Goal: Transaction & Acquisition: Purchase product/service

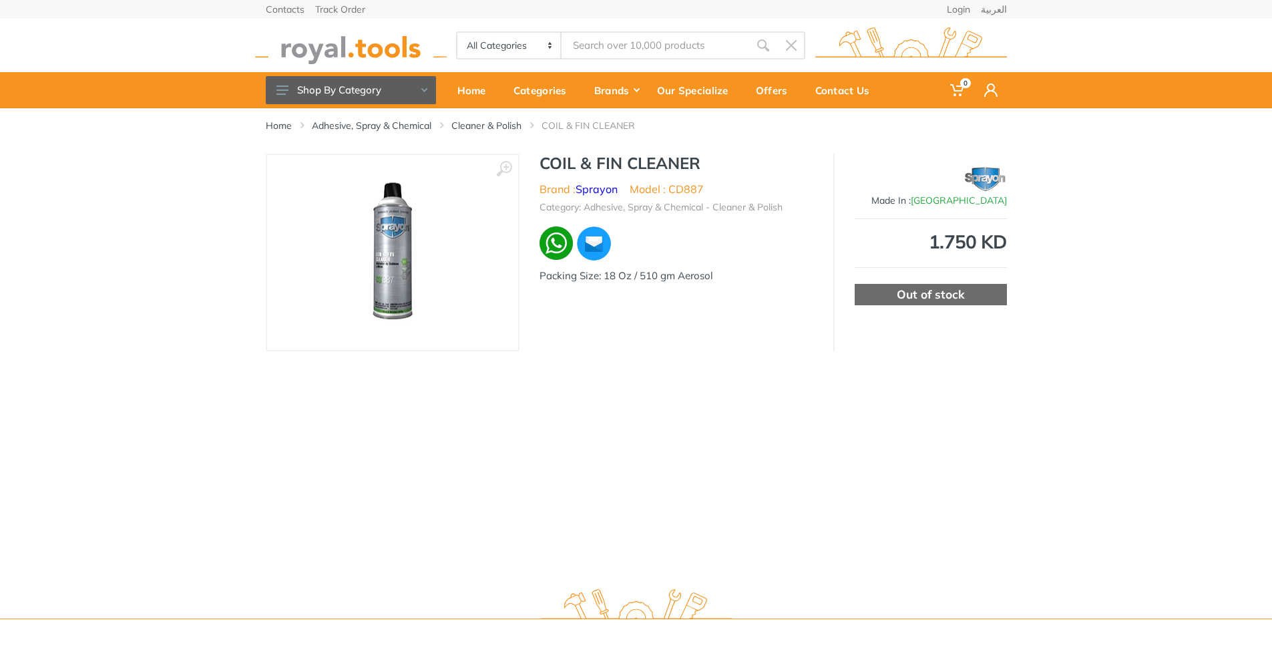
click at [387, 246] on img at bounding box center [392, 253] width 127 height 150
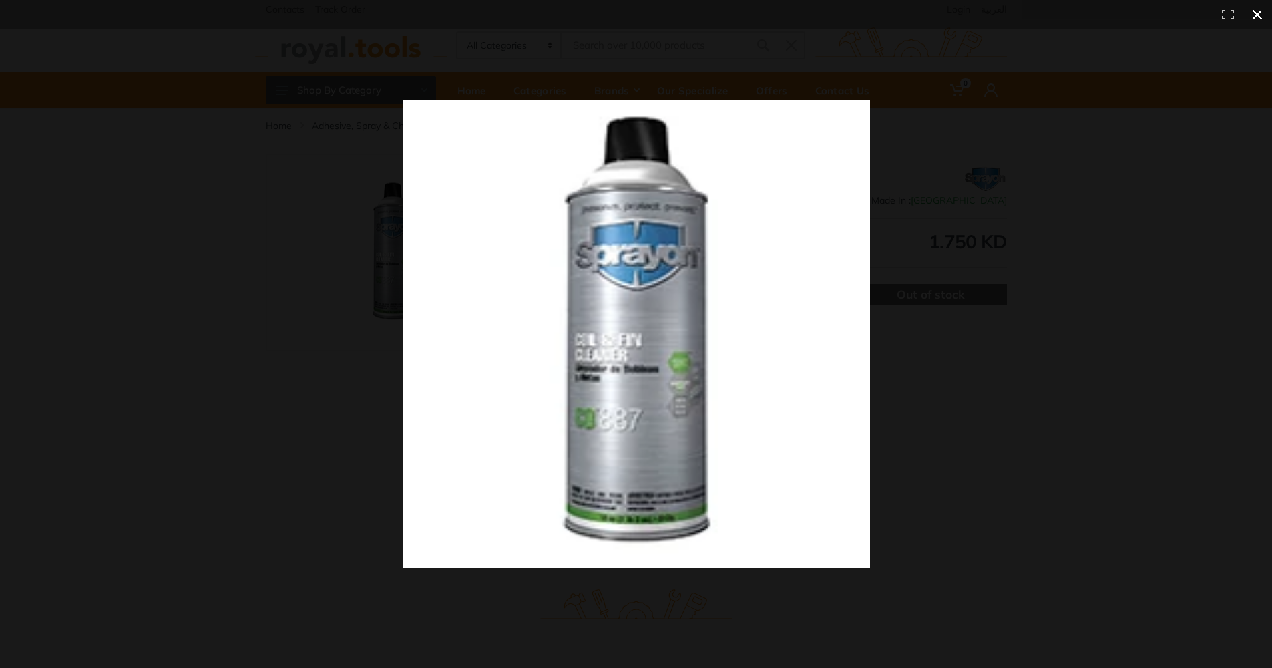
click at [979, 426] on div at bounding box center [891, 356] width 977 height 513
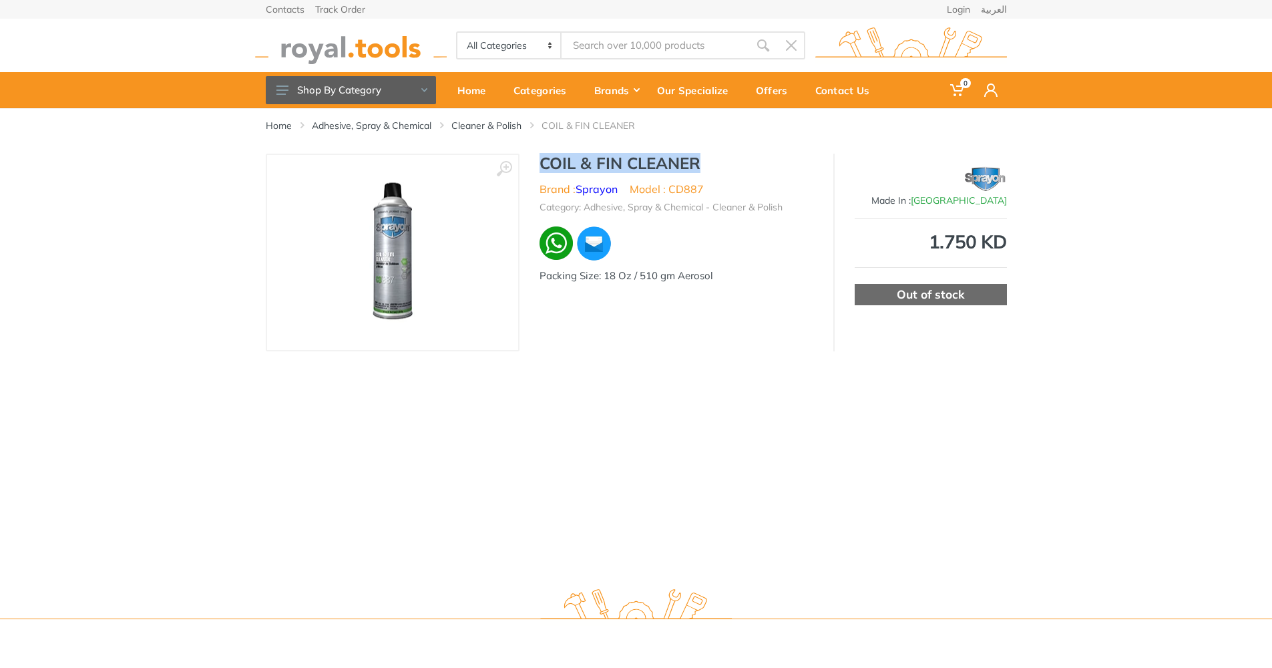
drag, startPoint x: 542, startPoint y: 164, endPoint x: 717, endPoint y: 162, distance: 175.7
click at [717, 162] on h1 "COIL & FIN CLEANER" at bounding box center [677, 163] width 274 height 19
click at [655, 52] on input "Site search" at bounding box center [655, 45] width 187 height 28
type input "coil cleaner"
click at [774, 47] on icon "submit" at bounding box center [767, 45] width 13 height 13
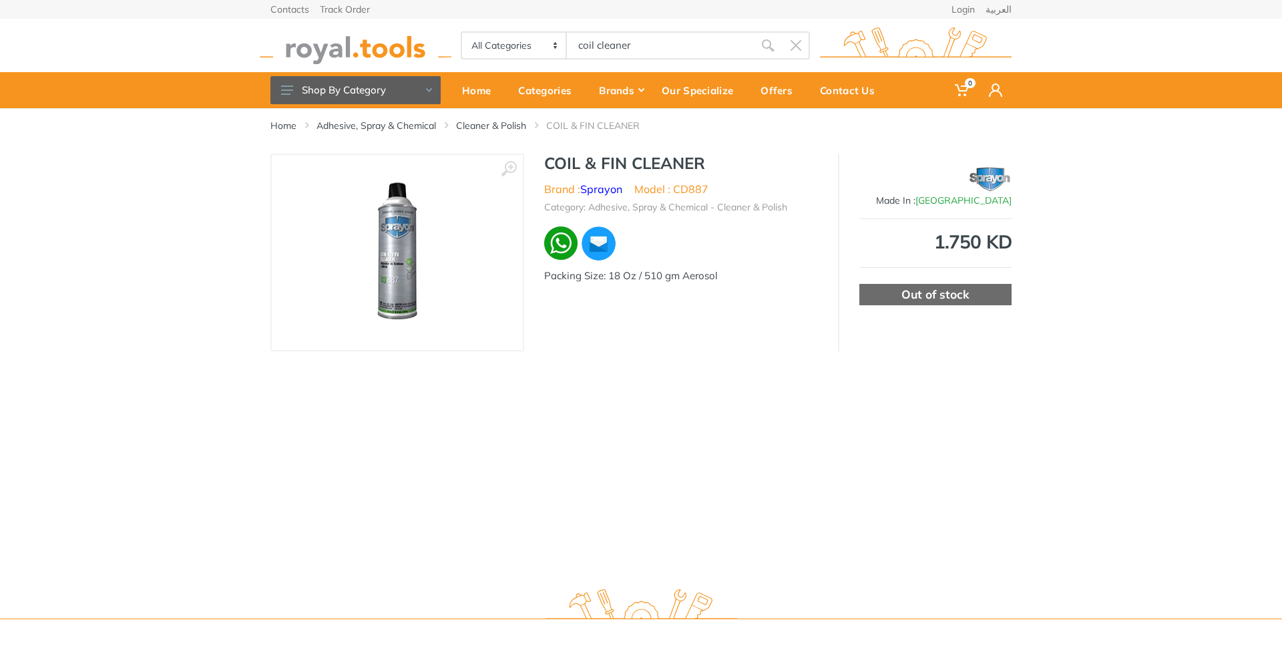
click at [765, 48] on use "submit" at bounding box center [768, 45] width 12 height 12
click at [649, 52] on input "coil cleaner" at bounding box center [660, 45] width 187 height 28
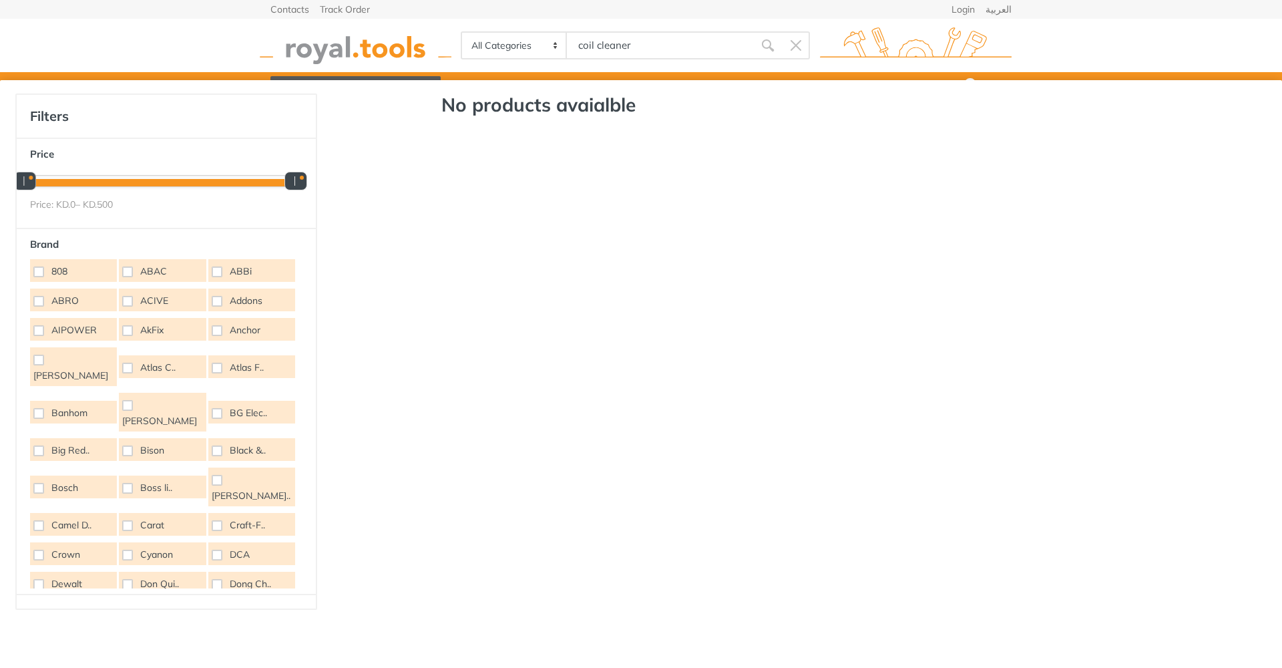
click at [619, 47] on input "coil cleaner" at bounding box center [660, 45] width 187 height 28
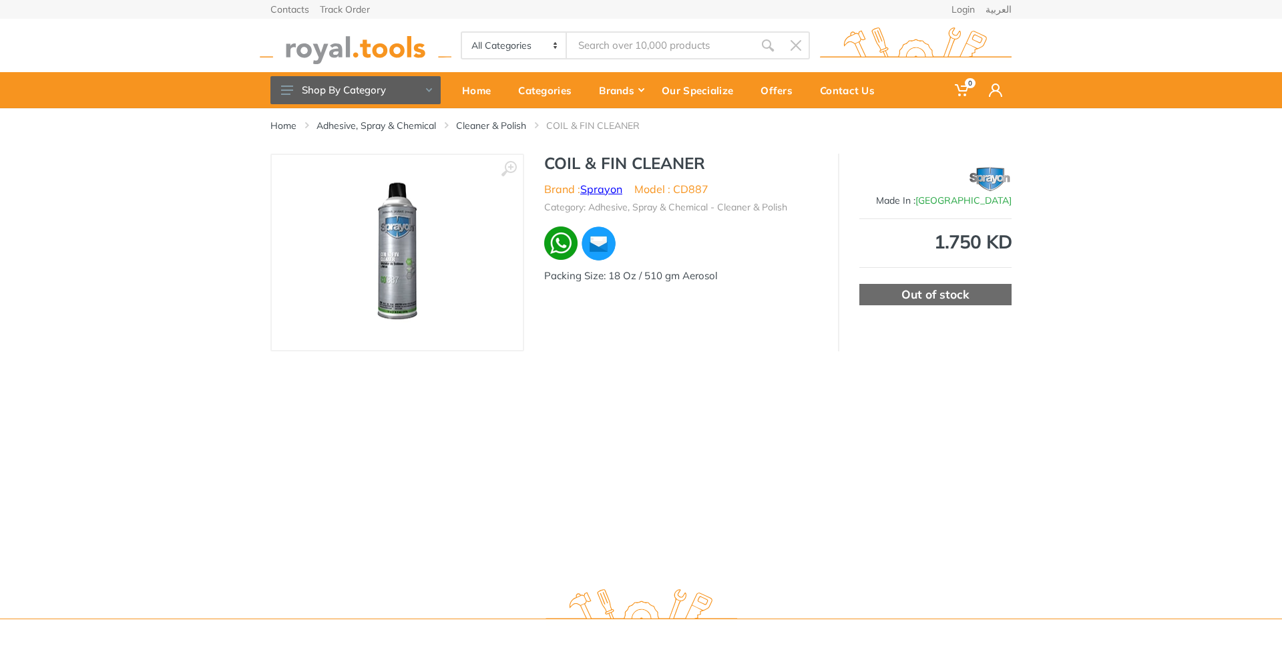
click at [613, 189] on link "Sprayon" at bounding box center [601, 188] width 42 height 13
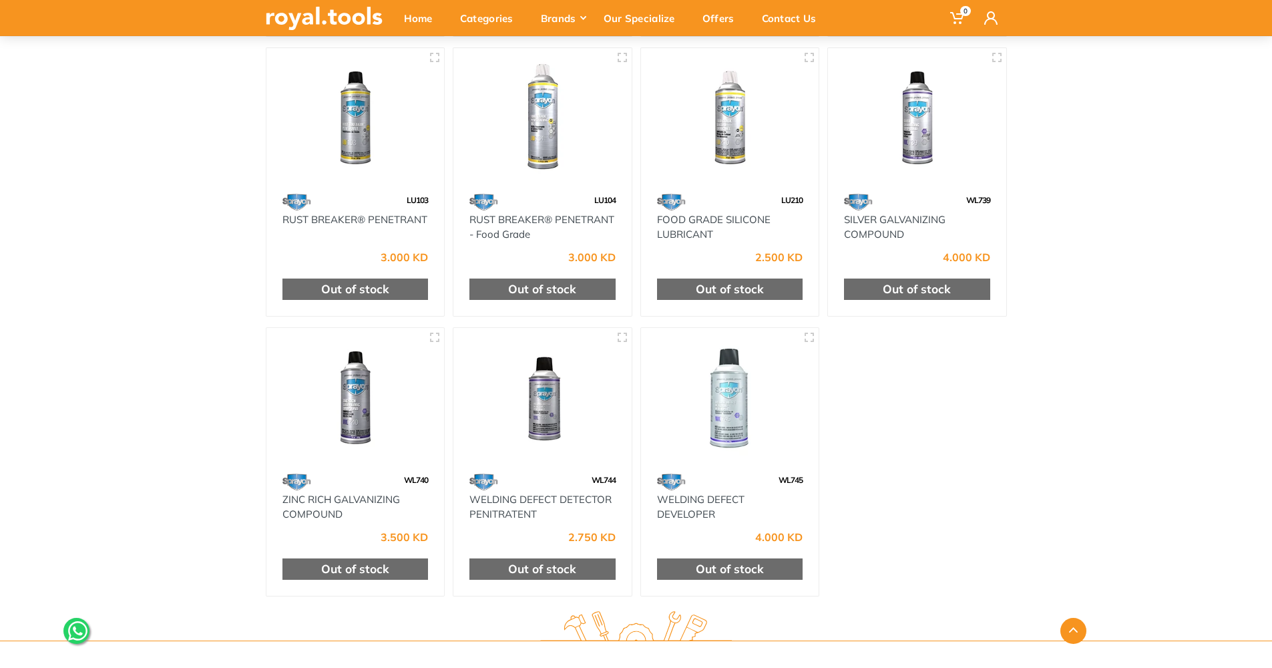
scroll to position [1085, 0]
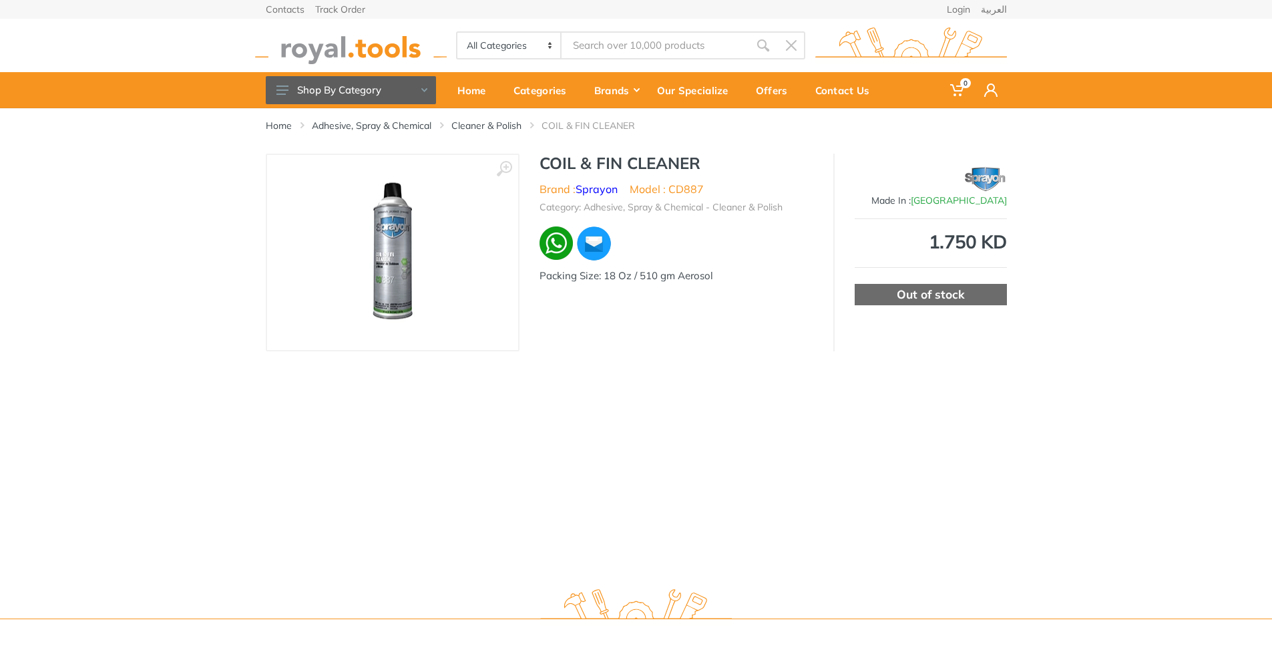
click at [390, 262] on img at bounding box center [392, 253] width 127 height 150
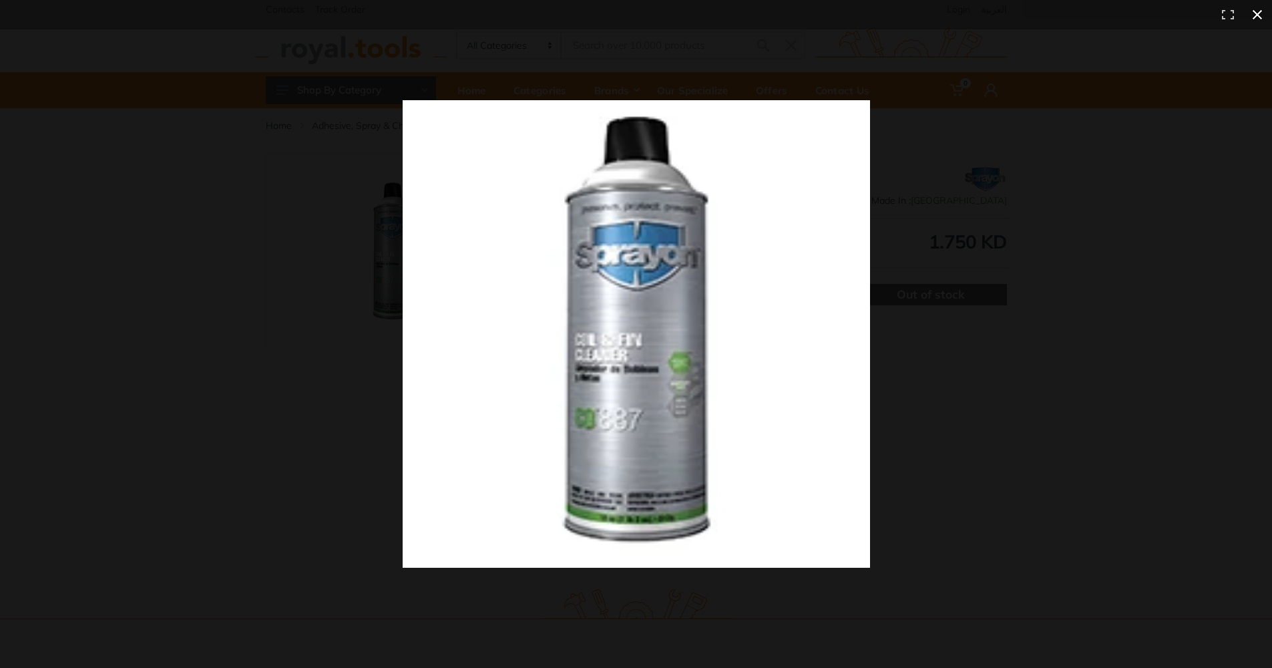
click at [225, 315] on div at bounding box center [636, 334] width 1272 height 668
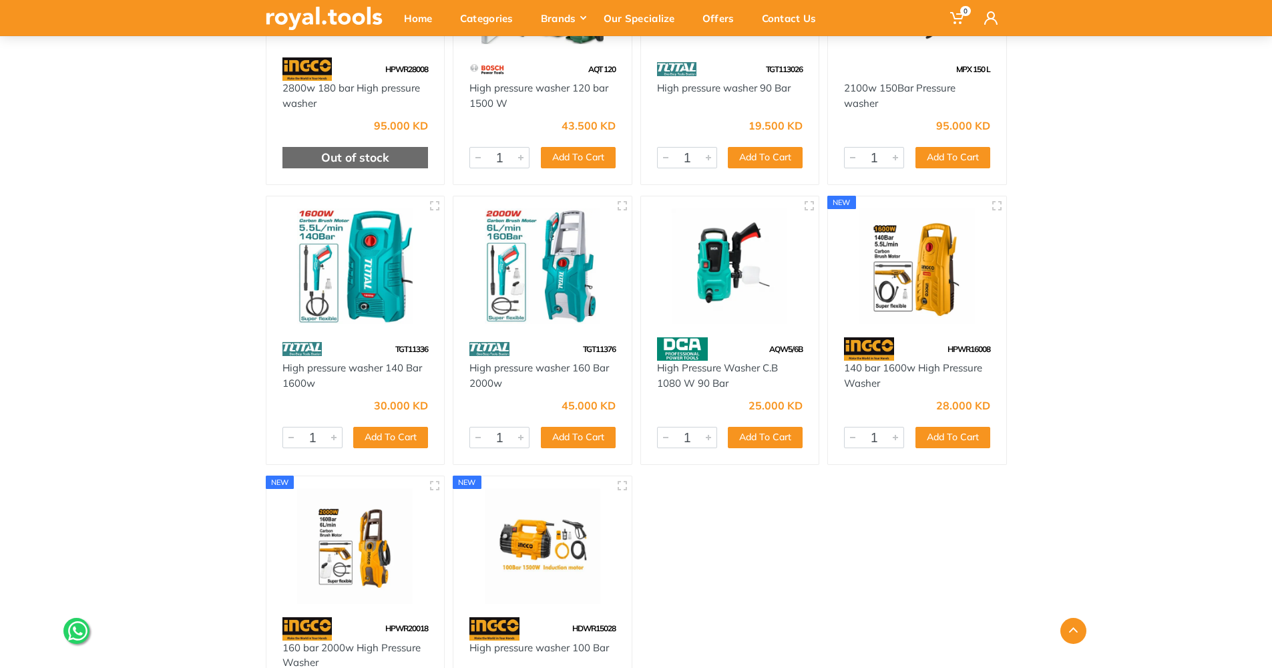
scroll to position [1802, 0]
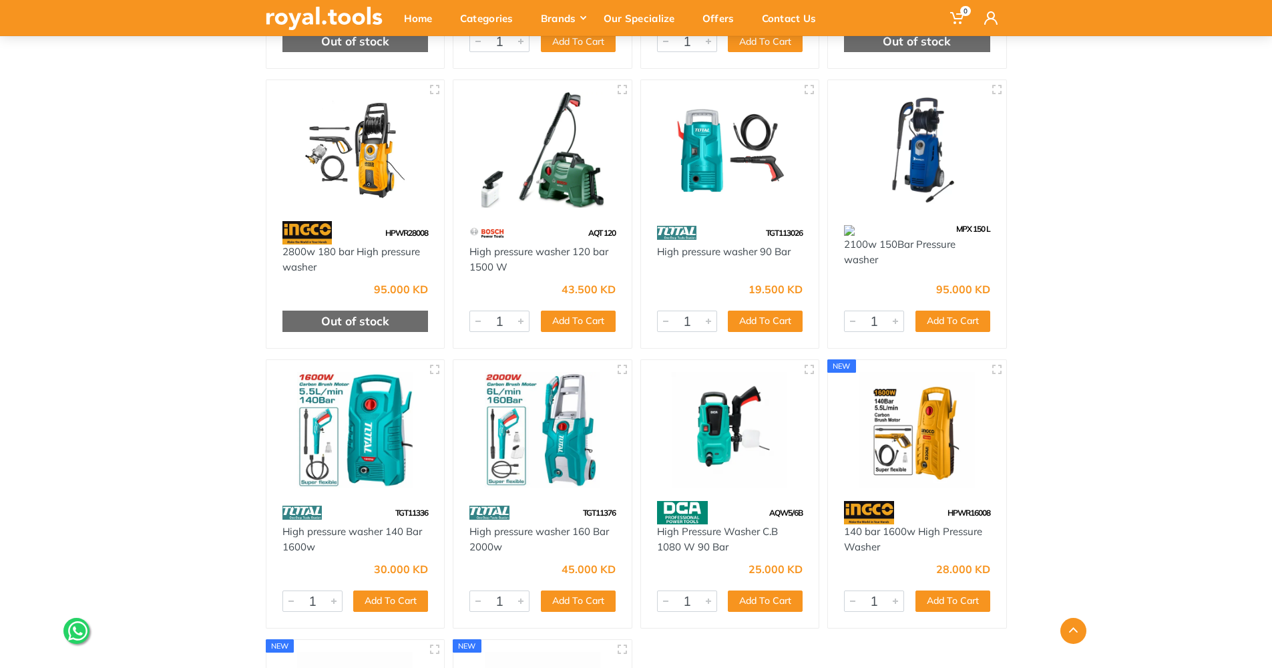
click at [560, 455] on img at bounding box center [543, 430] width 154 height 116
